Goal: Transaction & Acquisition: Purchase product/service

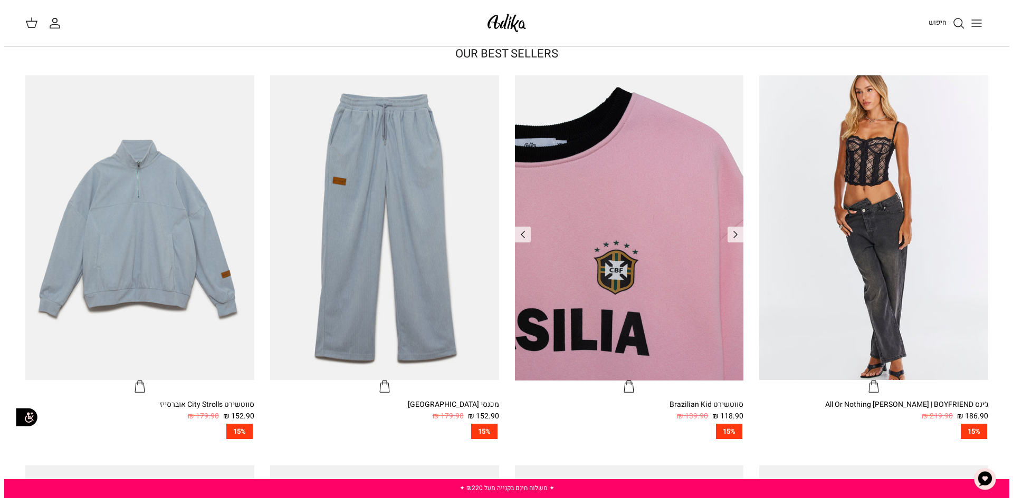
scroll to position [369, 0]
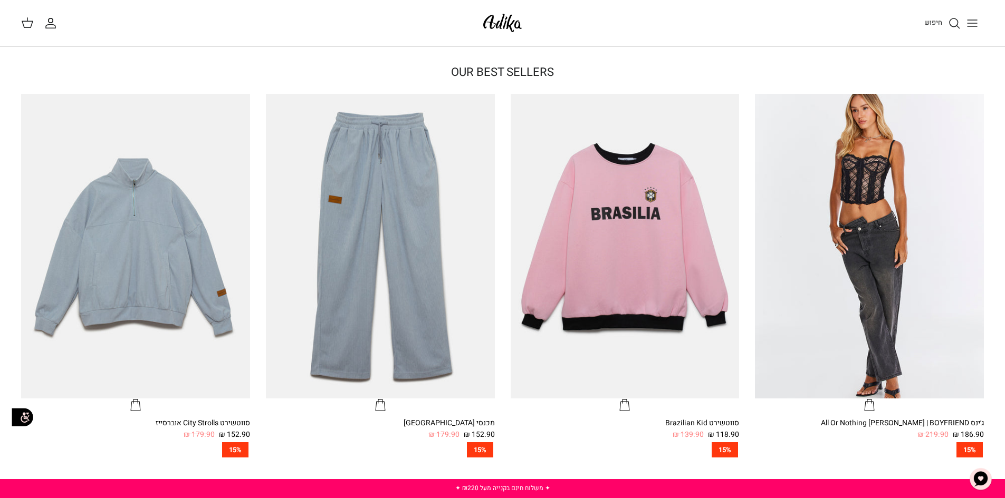
click at [959, 28] on icon "חיפוש" at bounding box center [954, 23] width 13 height 13
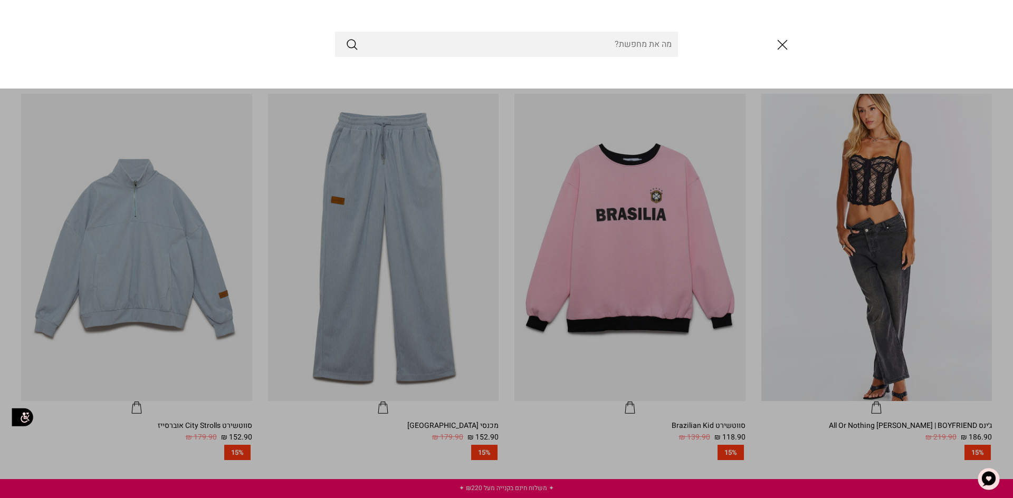
click at [666, 44] on input "Search Store" at bounding box center [506, 44] width 343 height 25
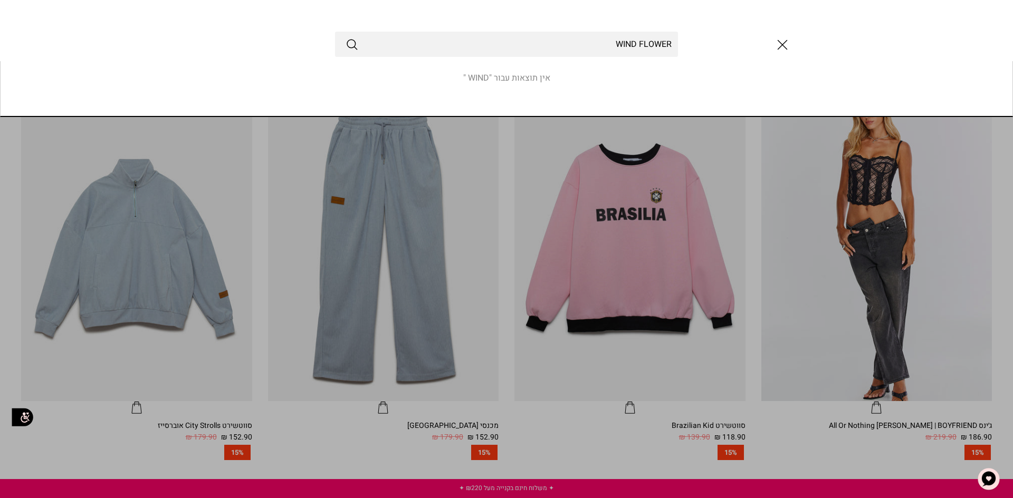
type input "WIND FLOWER"
click at [345, 37] on button "Submit" at bounding box center [351, 44] width 13 height 14
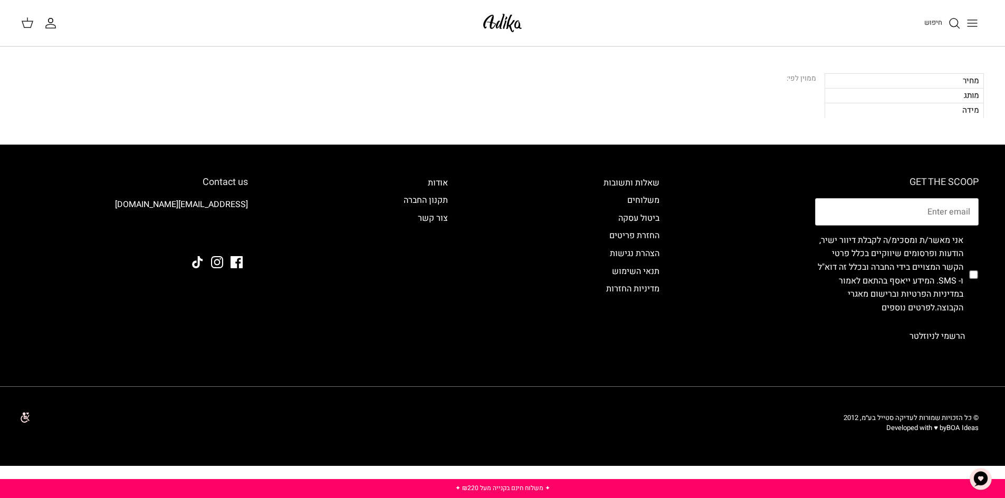
click at [270, 104] on div "סינון מסננים שנבחרו: מחיר מותג מידה Current search WIND FLOWER ממוין לפי:" at bounding box center [502, 95] width 962 height 45
click at [321, 142] on div "Search WIND FLOWER סינון Right 0 מוצרים סידור לפי Relevance Down Relevance מחיר…" at bounding box center [502, 96] width 1005 height 98
click at [378, 121] on div "Search WIND FLOWER סינון Right 0 מוצרים סידור לפי Relevance Down Relevance מחיר…" at bounding box center [502, 96] width 1005 height 98
click at [255, 76] on div "ממוין לפי:" at bounding box center [418, 79] width 795 height 12
drag, startPoint x: 580, startPoint y: 51, endPoint x: 588, endPoint y: 53, distance: 8.3
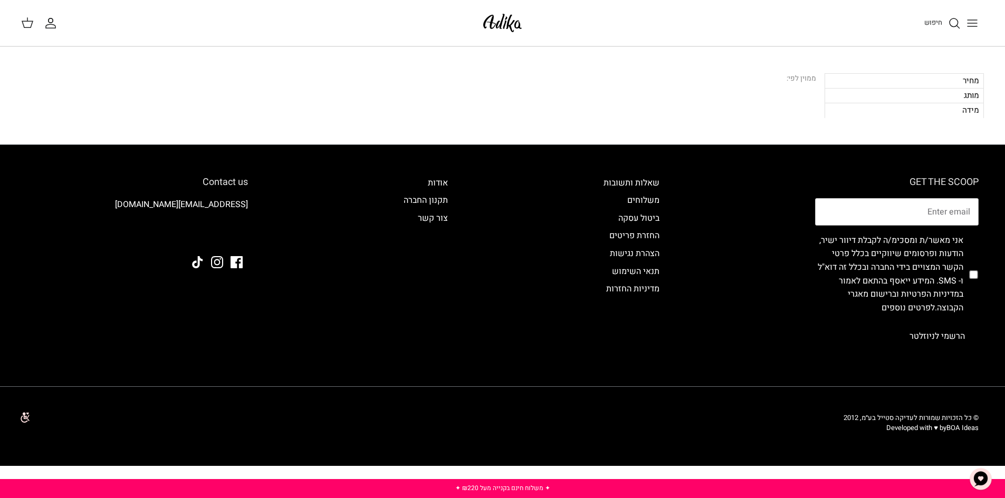
click at [580, 51] on div "Search WIND FLOWER סינון Right 0 מוצרים סידור לפי Relevance Down Relevance מחיר…" at bounding box center [502, 96] width 1005 height 98
click at [659, 81] on div "ממוין לפי:" at bounding box center [418, 79] width 795 height 12
